Goal: Find specific page/section: Find specific page/section

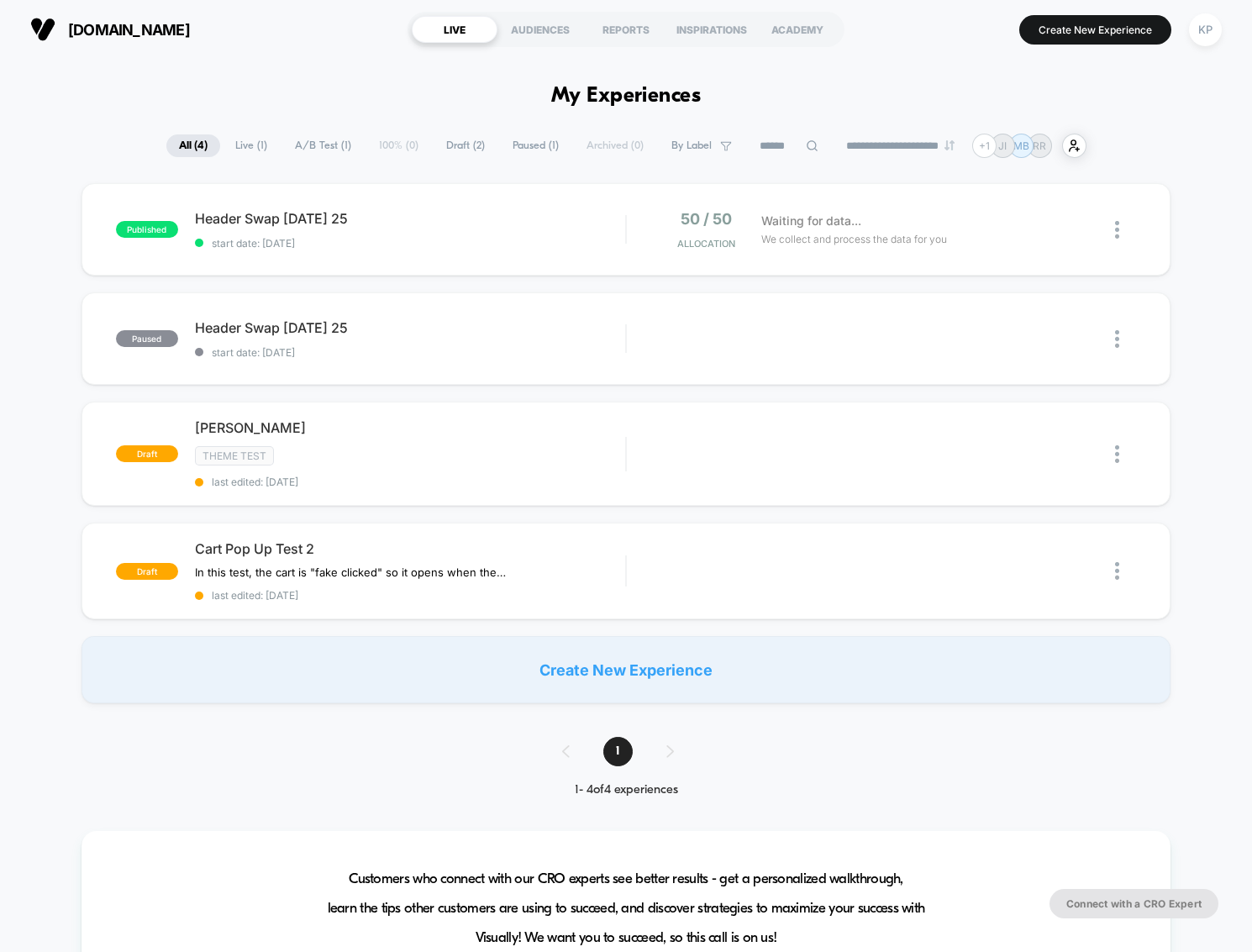
click at [51, 285] on div "published Header Swap [DATE] 25 start date: [DATE] 50 / 50 Allocation Waiting f…" at bounding box center [626, 443] width 1252 height 520
click at [49, 245] on div "published Header Swap 2 - Sept 20 25 start date: 9/20/2025 50 / 50 Allocation W…" at bounding box center [626, 443] width 1252 height 520
click at [55, 318] on div "published Header Swap 2 - Sept 20 25 start date: 9/20/2025 50 / 50 Allocation 4…" at bounding box center [626, 443] width 1252 height 520
click at [30, 247] on div "published Header Swap 2 - Sept 20 25 start date: 9/20/2025 50 / 50 Allocation 4…" at bounding box center [626, 443] width 1252 height 520
click at [852, 223] on span "498" at bounding box center [844, 218] width 30 height 17
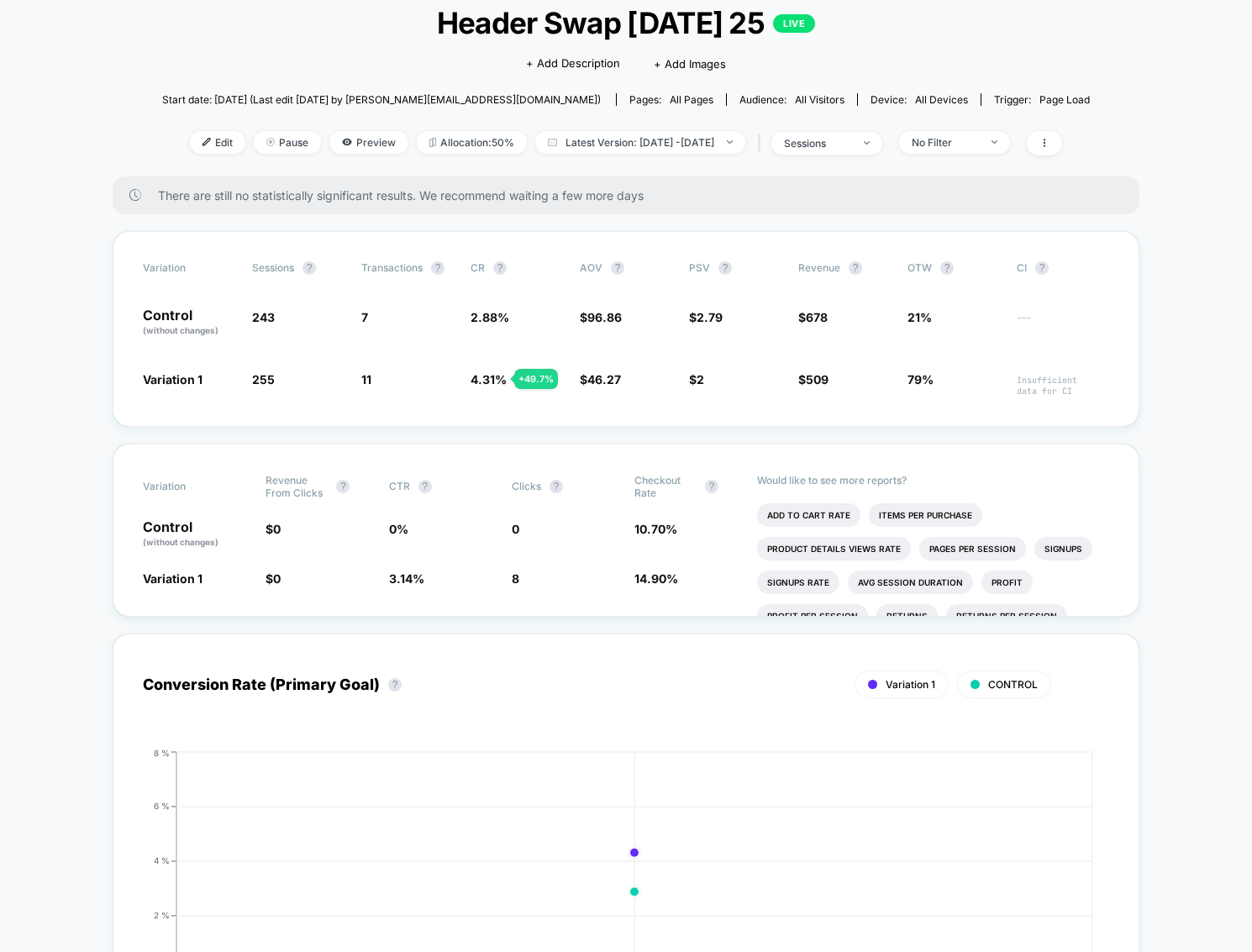
scroll to position [107, 0]
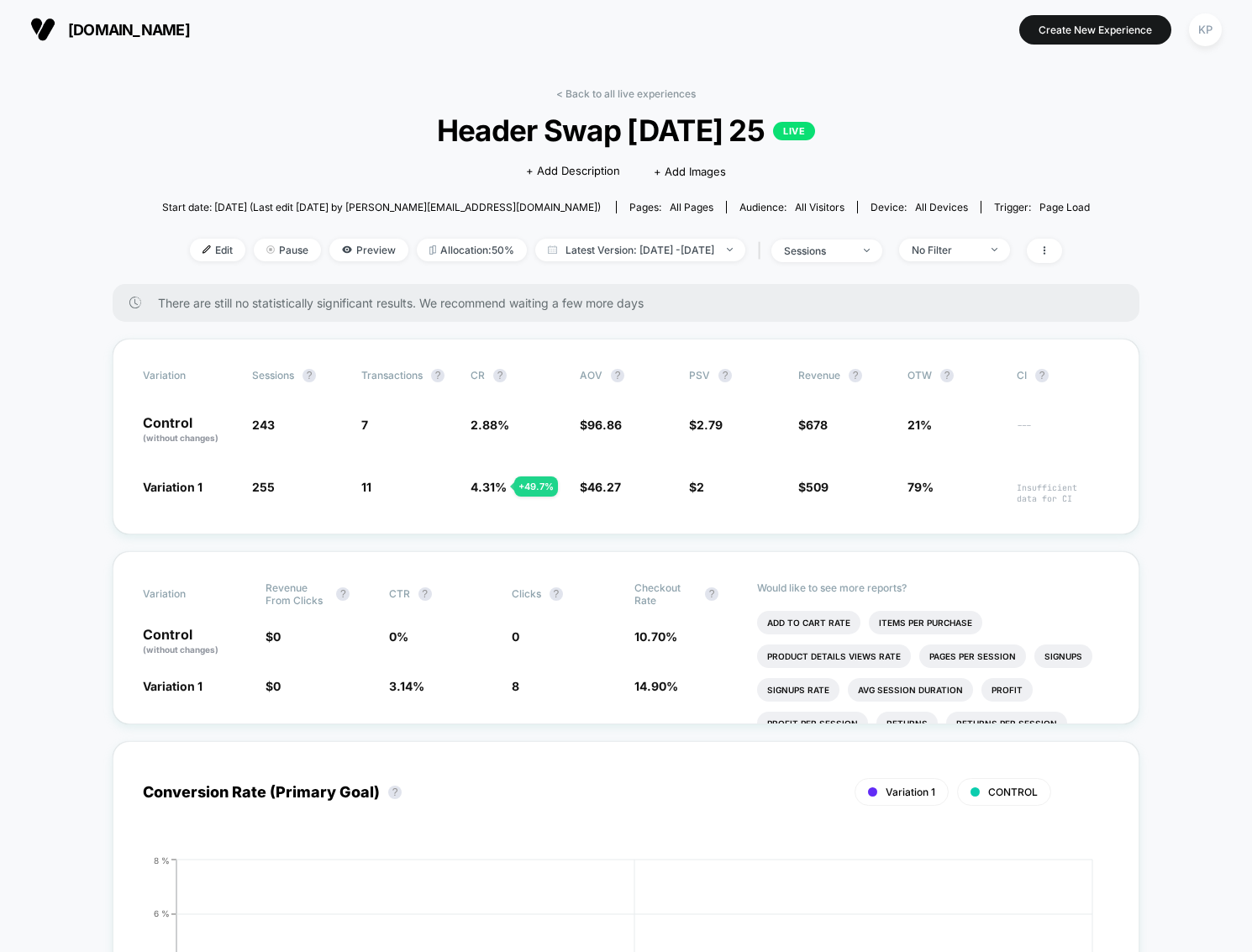
scroll to position [0, 0]
click at [614, 94] on link "< Back to all live experiences" at bounding box center [625, 94] width 139 height 13
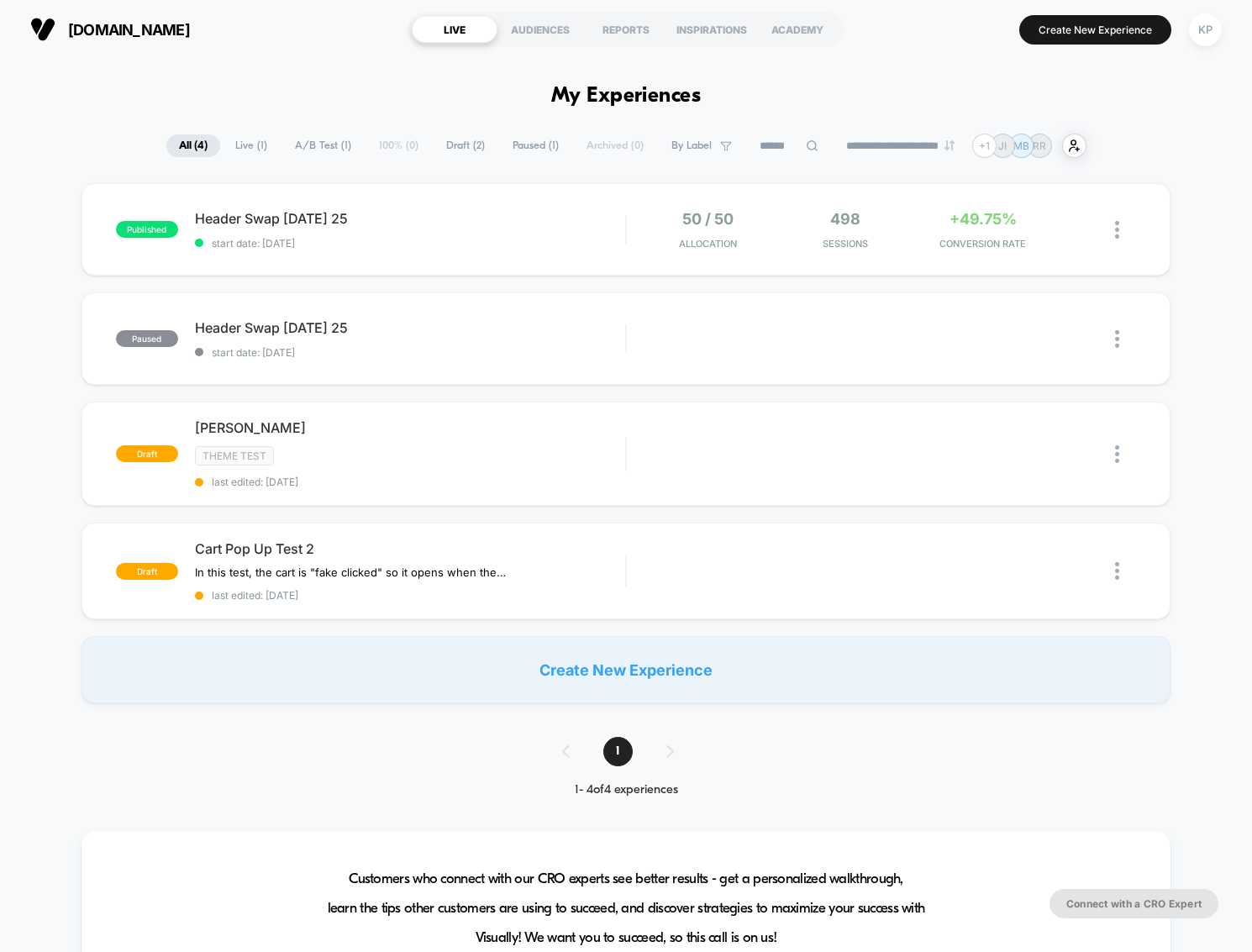
click at [52, 324] on div "published Header Swap [DATE] 25 start date: [DATE] 50 / 50 Allocation 498 Sessi…" at bounding box center [626, 443] width 1252 height 520
